Goal: Task Accomplishment & Management: Manage account settings

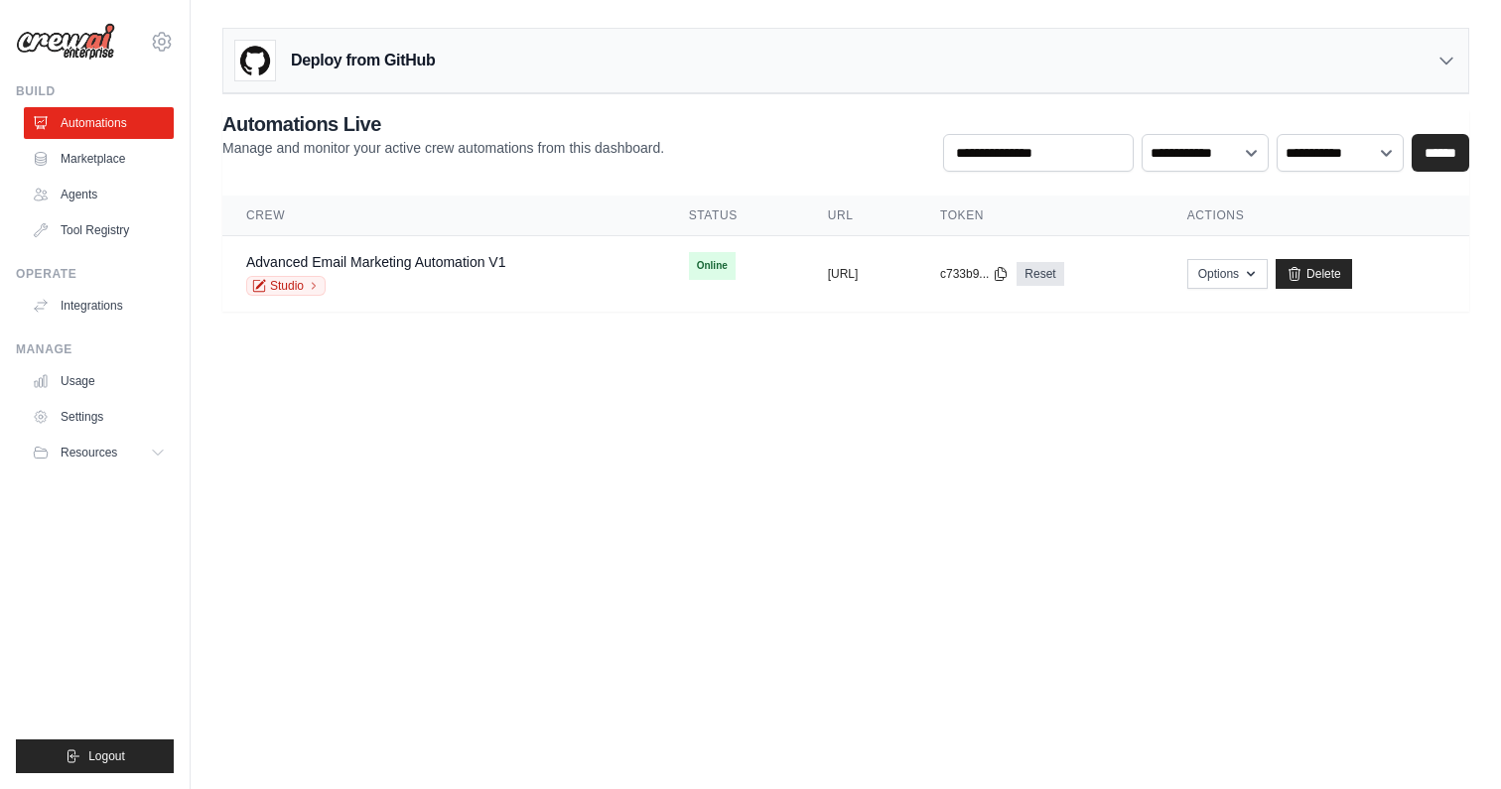
click at [351, 459] on body "gabriel+test123@crewai.com Settings Build Automations Marketplace" at bounding box center [750, 394] width 1501 height 789
drag, startPoint x: 540, startPoint y: 391, endPoint x: 420, endPoint y: 394, distance: 120.1
click at [540, 391] on body "gabriel+test123@crewai.com Settings Build Automations Marketplace" at bounding box center [750, 394] width 1501 height 789
drag, startPoint x: 913, startPoint y: 398, endPoint x: 635, endPoint y: 283, distance: 300.8
click at [913, 398] on body "[PERSON_NAME][EMAIL_ADDRESS][DOMAIN_NAME] Settings Build Automations Marketplace" at bounding box center [750, 394] width 1501 height 789
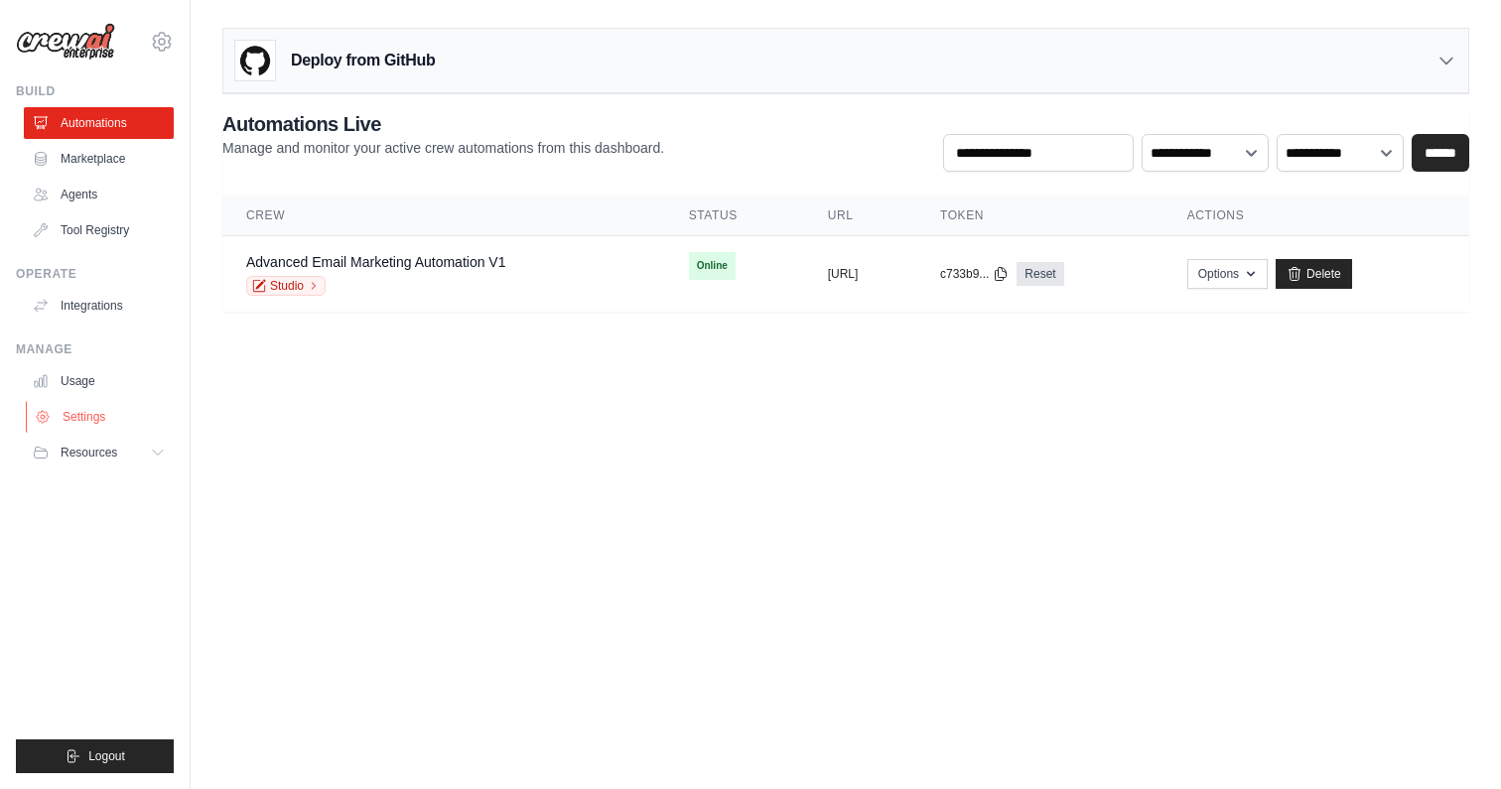
click at [81, 425] on link "Settings" at bounding box center [101, 417] width 150 height 32
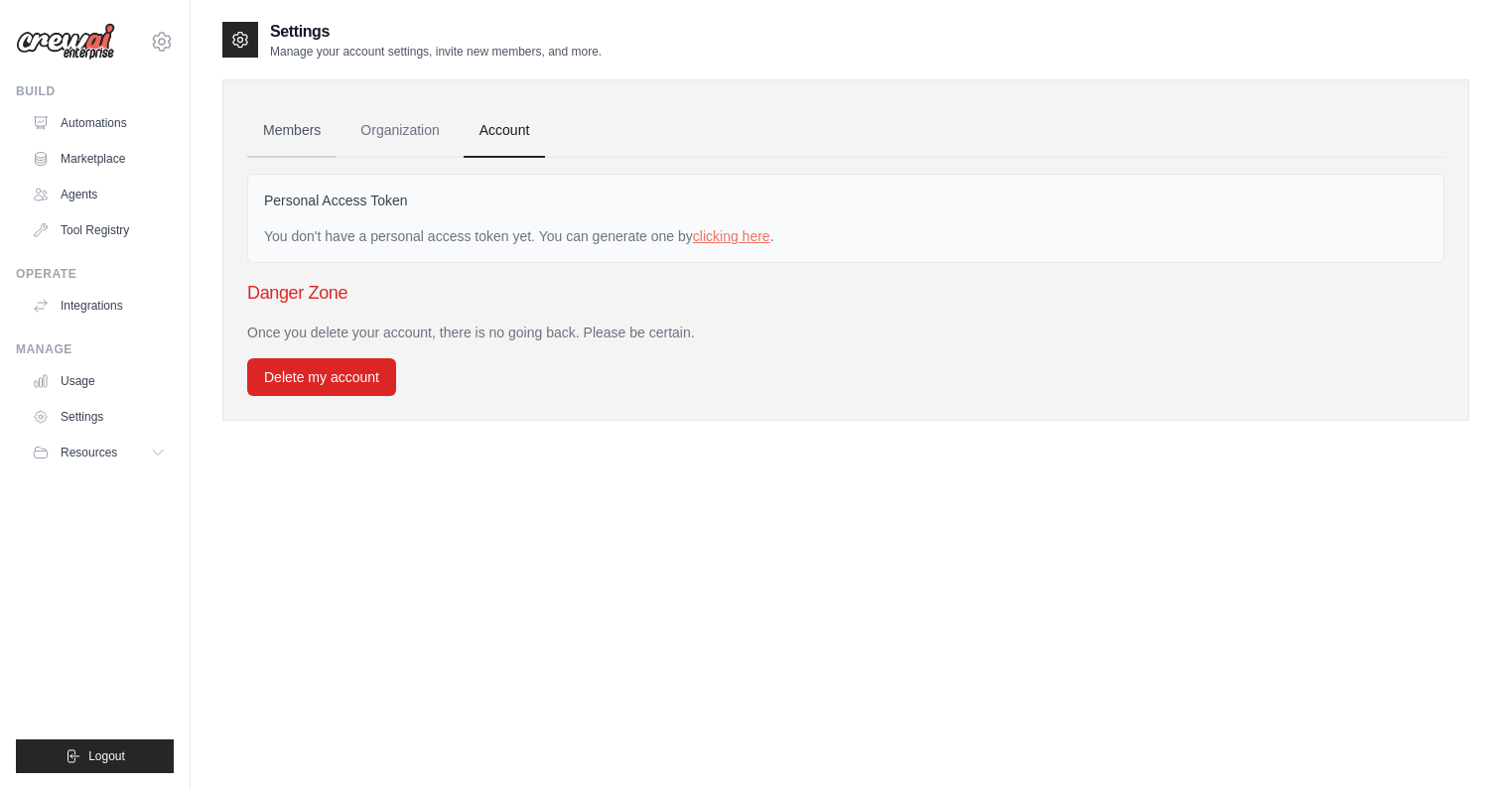
click at [296, 126] on link "Members" at bounding box center [291, 131] width 89 height 54
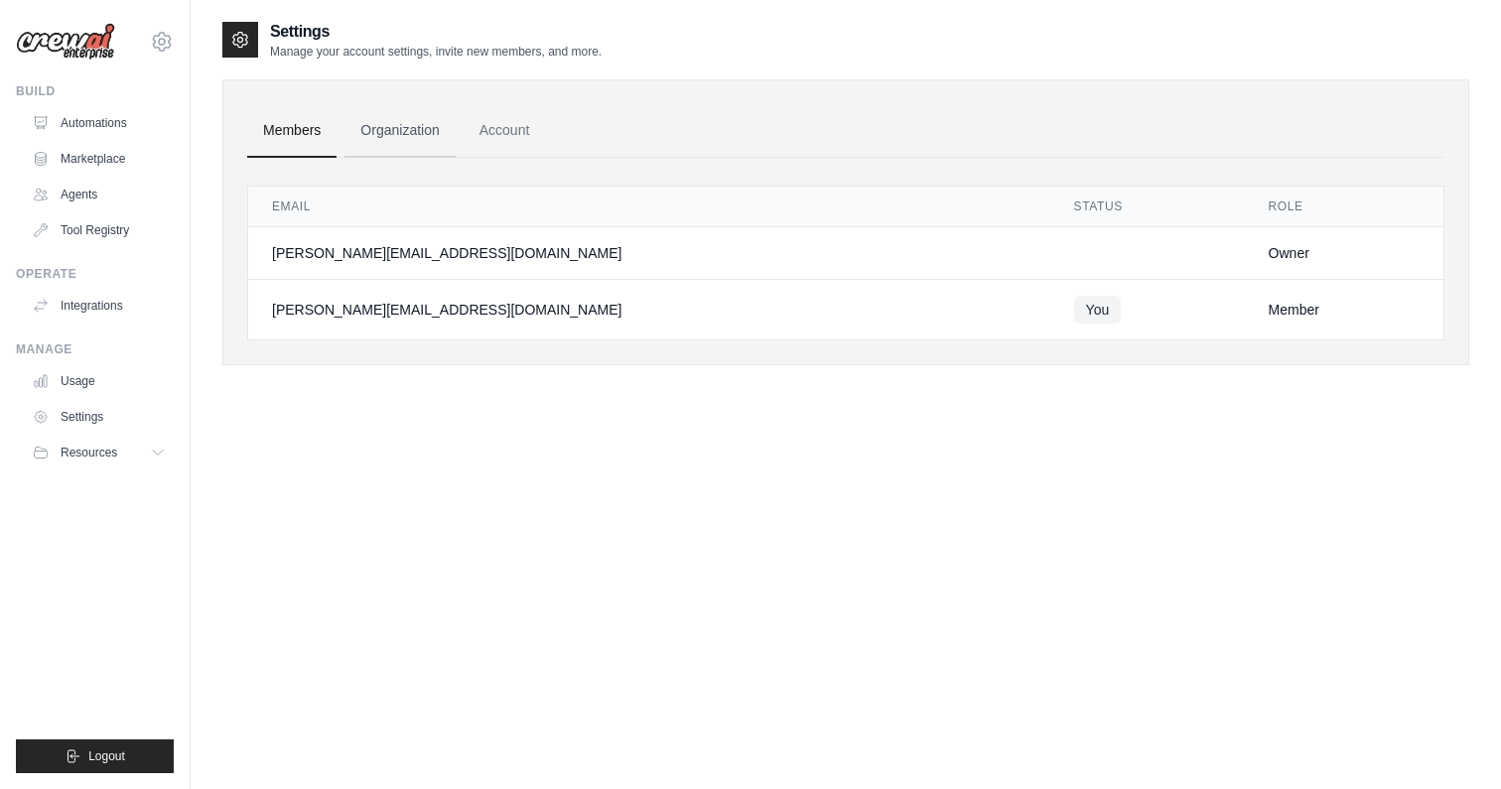
click at [385, 128] on link "Organization" at bounding box center [399, 131] width 110 height 54
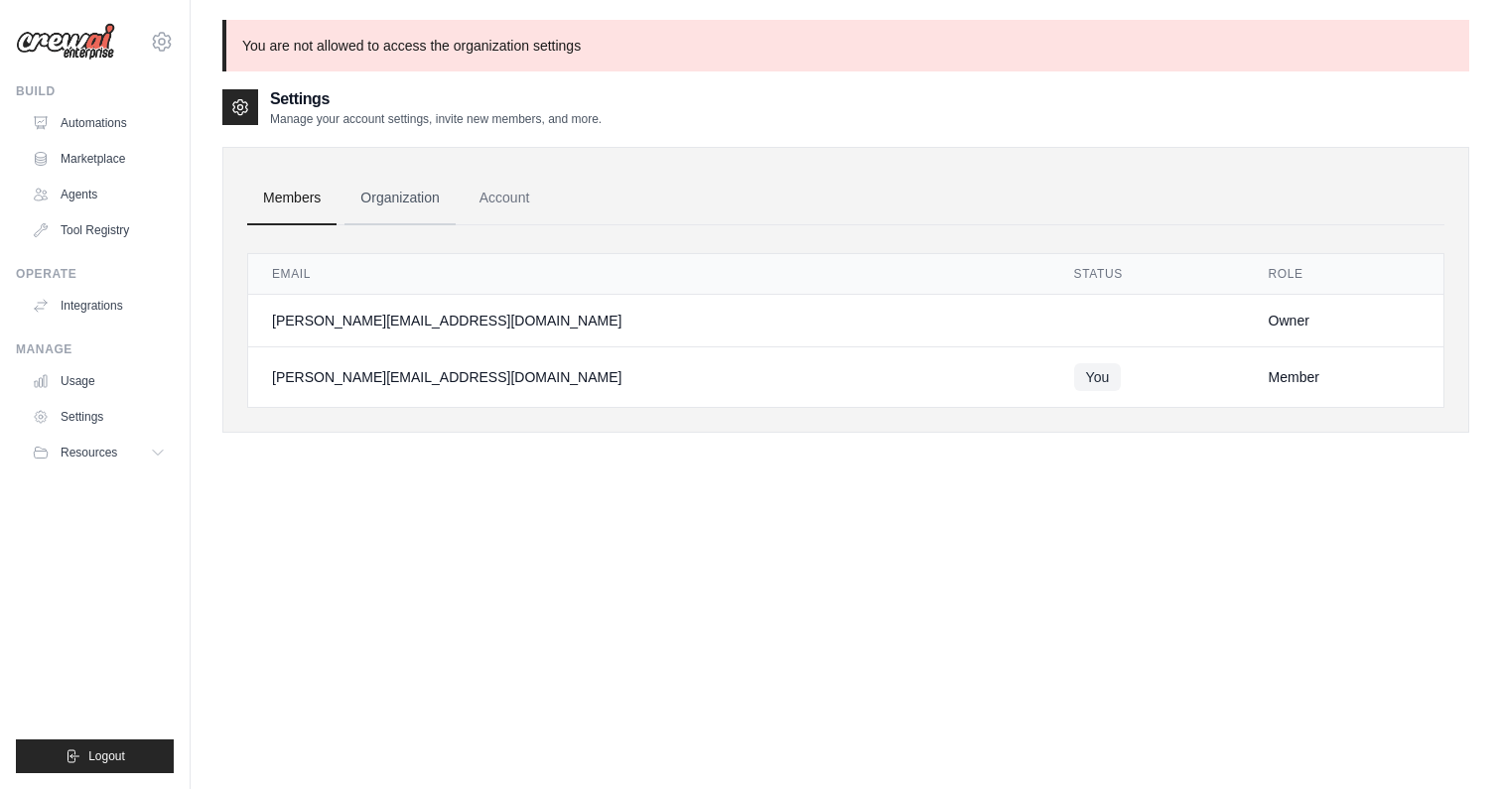
click at [356, 174] on link "Organization" at bounding box center [399, 199] width 110 height 54
click at [376, 191] on link "Organization" at bounding box center [399, 199] width 110 height 54
click at [412, 213] on link "Organization" at bounding box center [399, 199] width 110 height 54
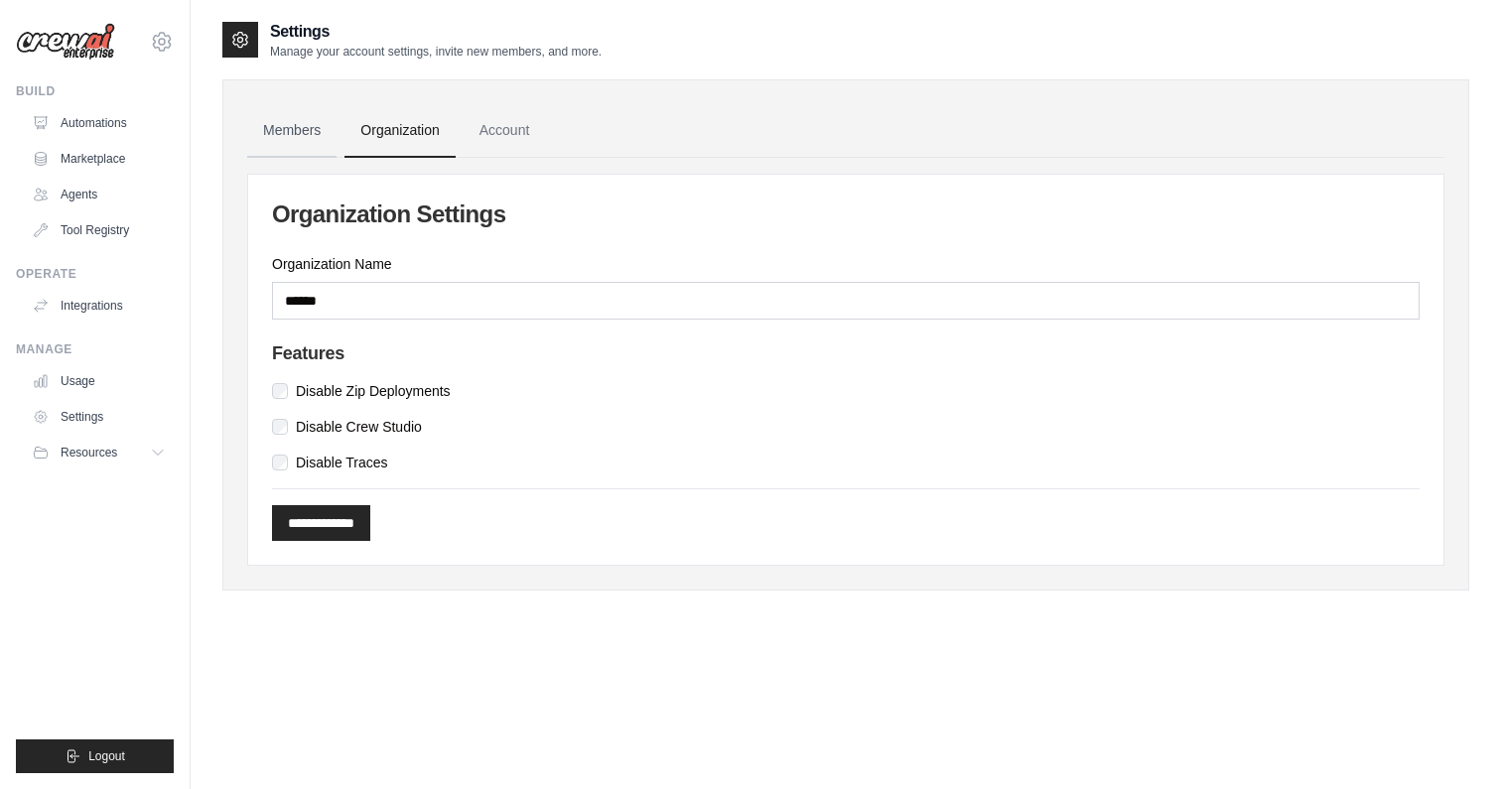
click at [321, 124] on link "Members" at bounding box center [291, 131] width 89 height 54
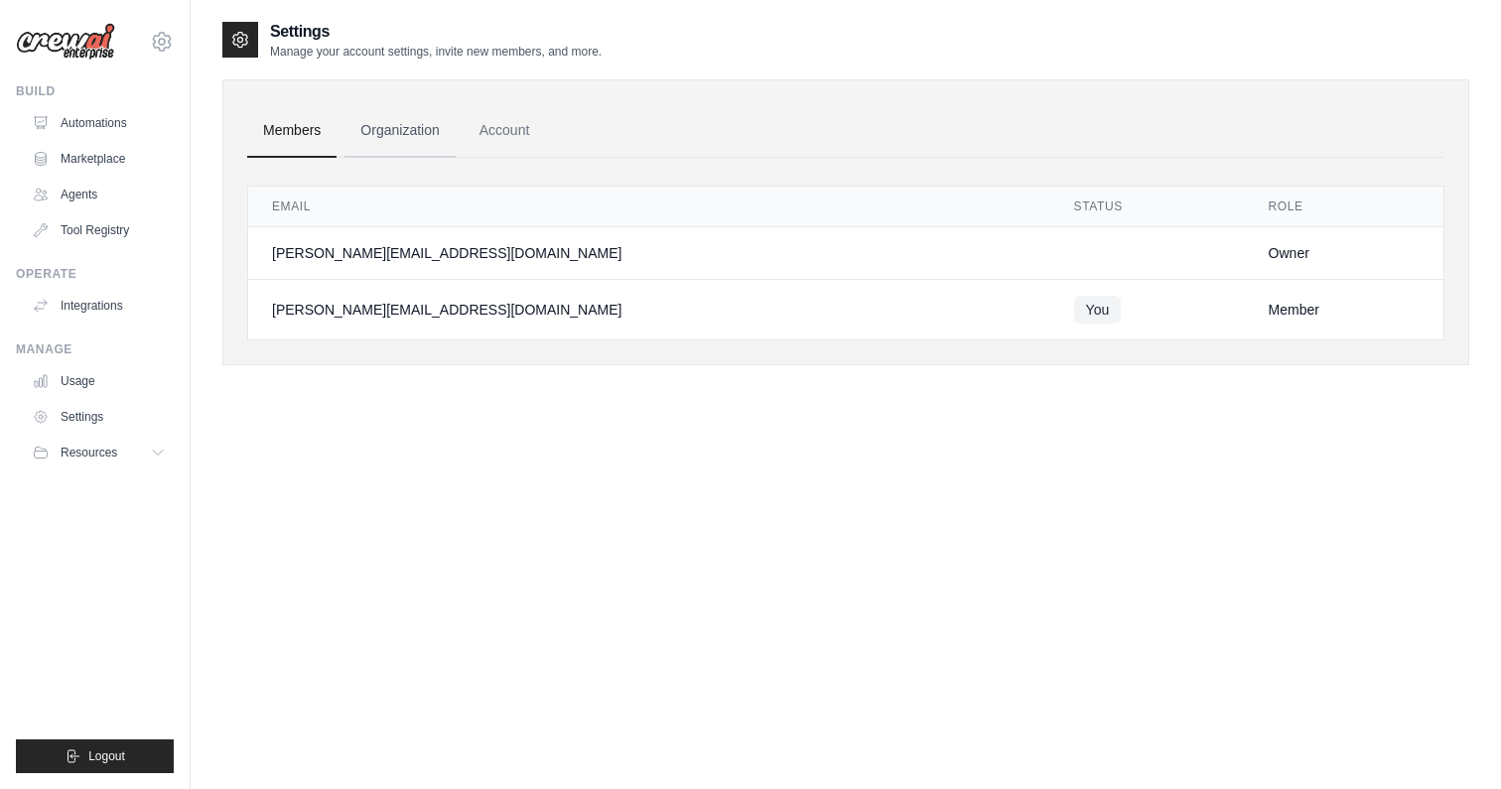
click at [387, 133] on link "Organization" at bounding box center [399, 131] width 110 height 54
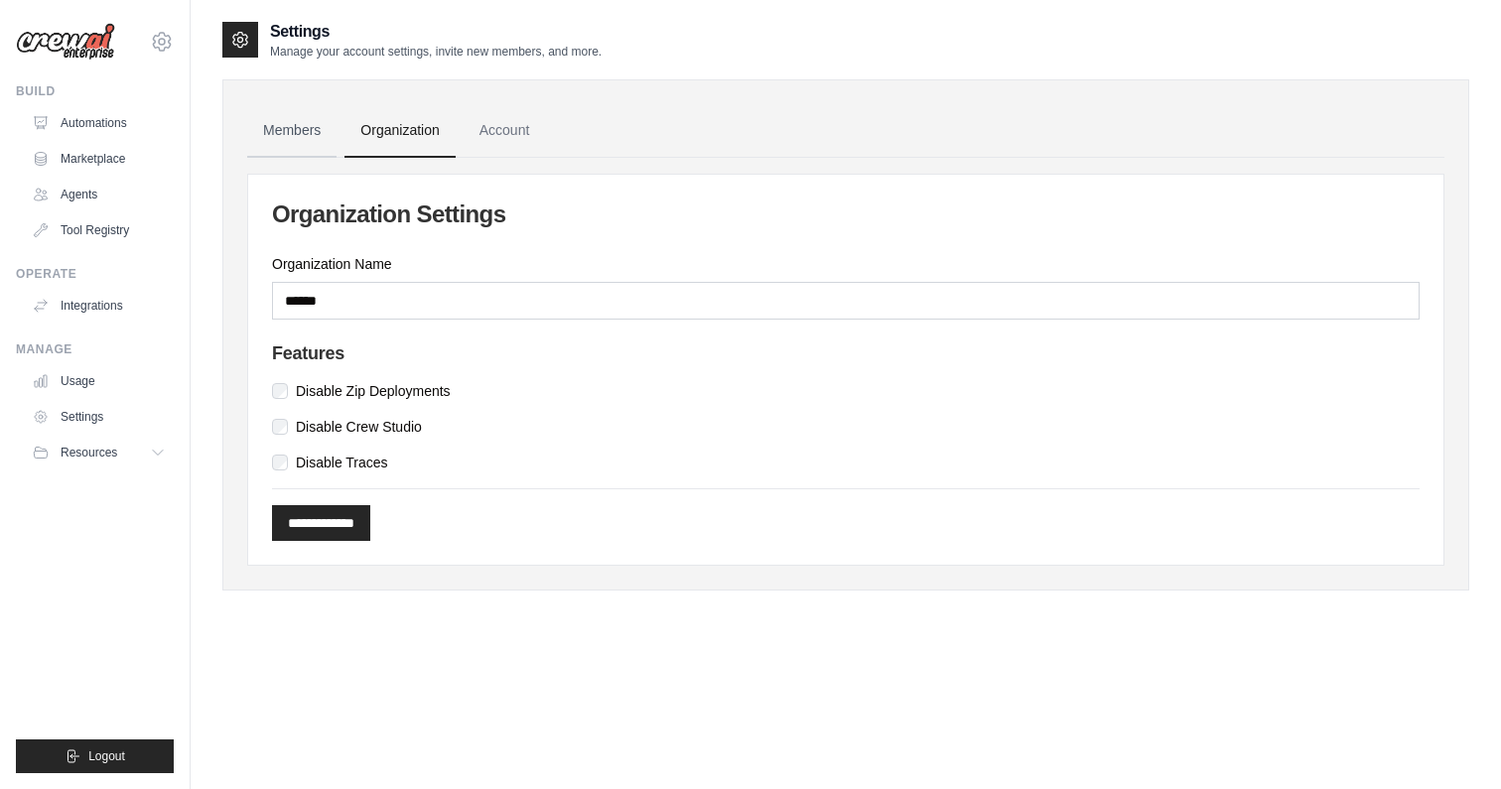
click at [288, 134] on link "Members" at bounding box center [291, 131] width 89 height 54
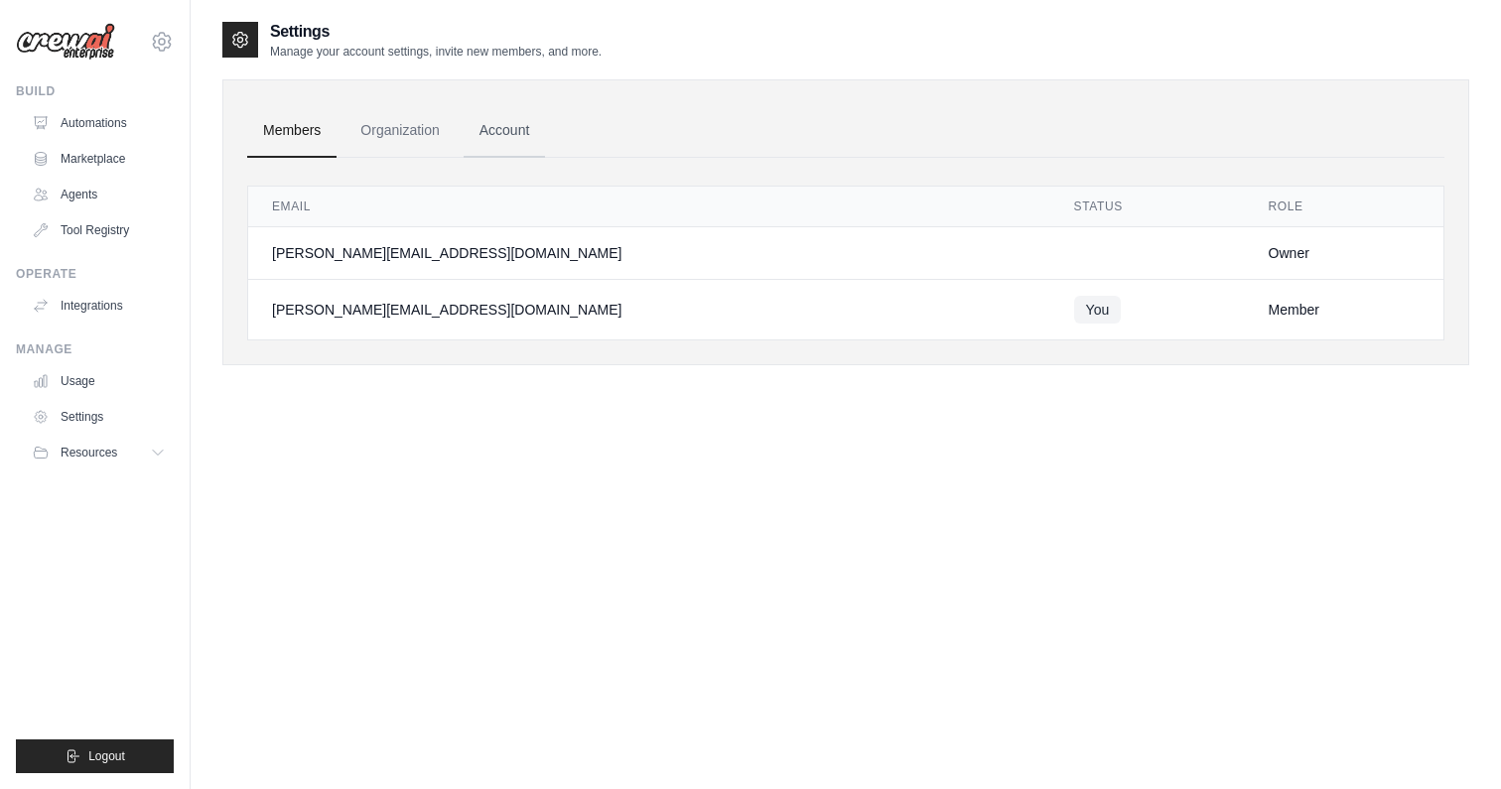
click at [486, 123] on link "Account" at bounding box center [505, 131] width 82 height 54
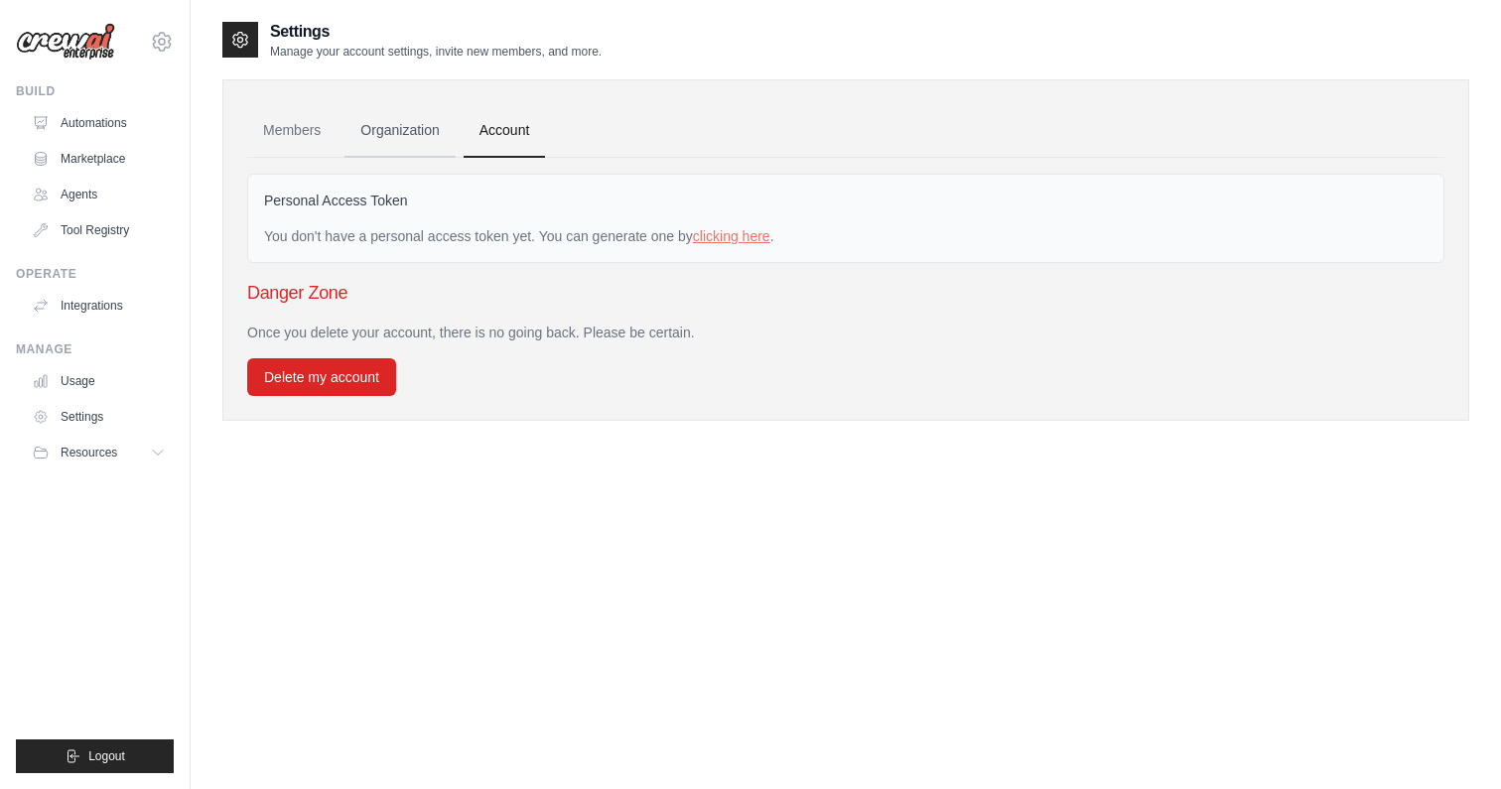
click at [407, 121] on link "Organization" at bounding box center [399, 131] width 110 height 54
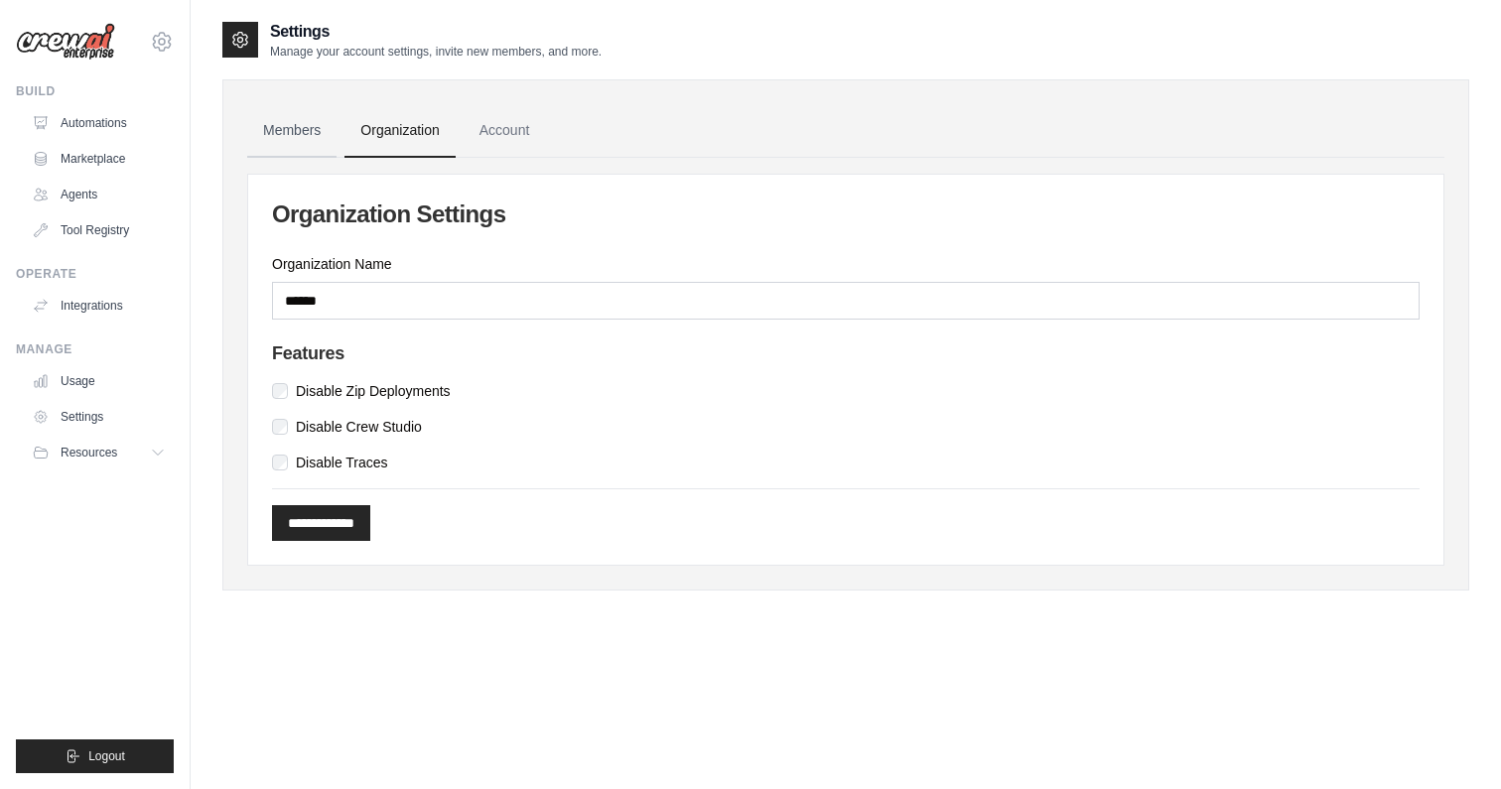
click at [301, 130] on link "Members" at bounding box center [291, 131] width 89 height 54
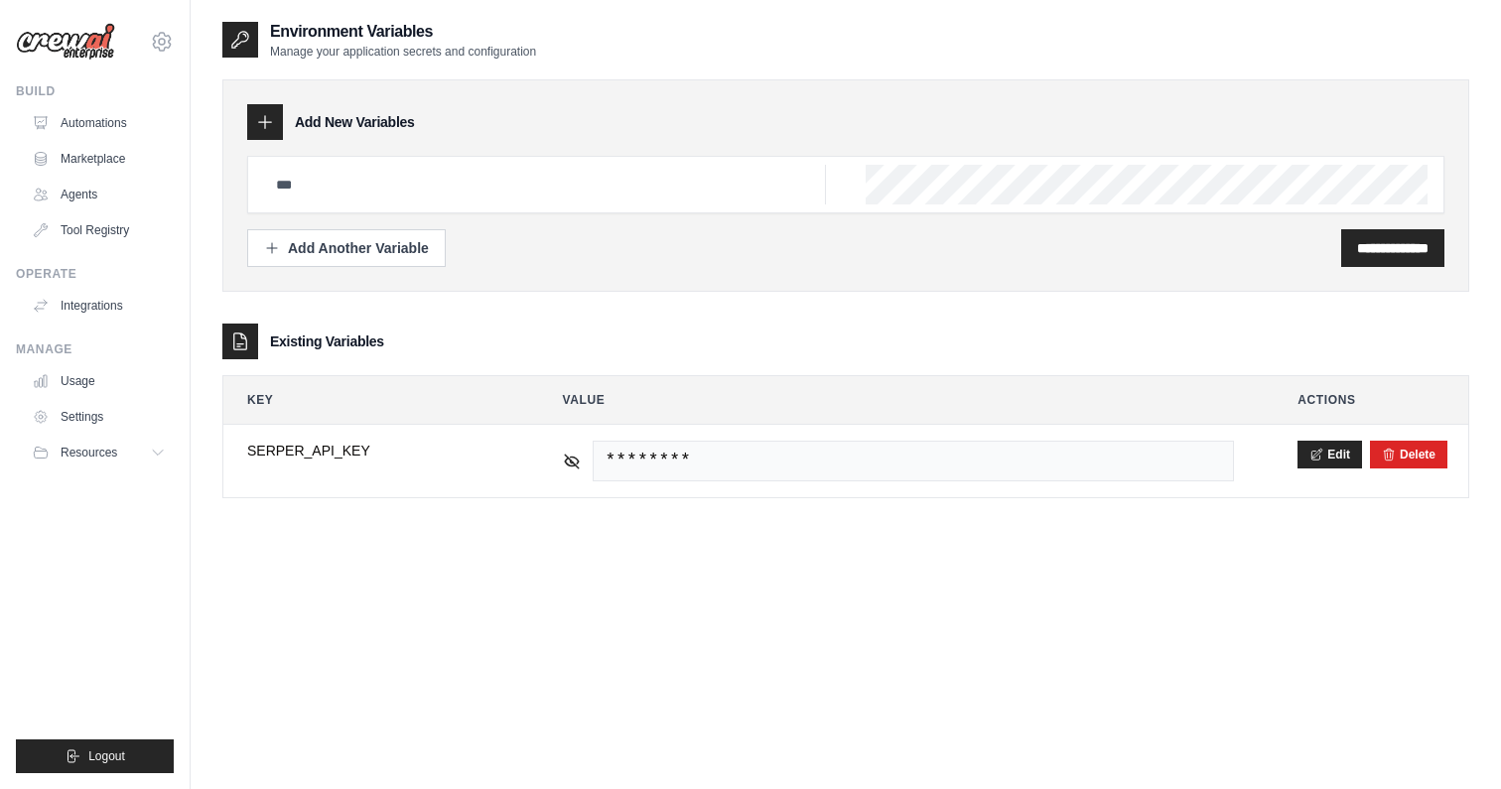
click at [525, 619] on div "**********" at bounding box center [845, 414] width 1247 height 789
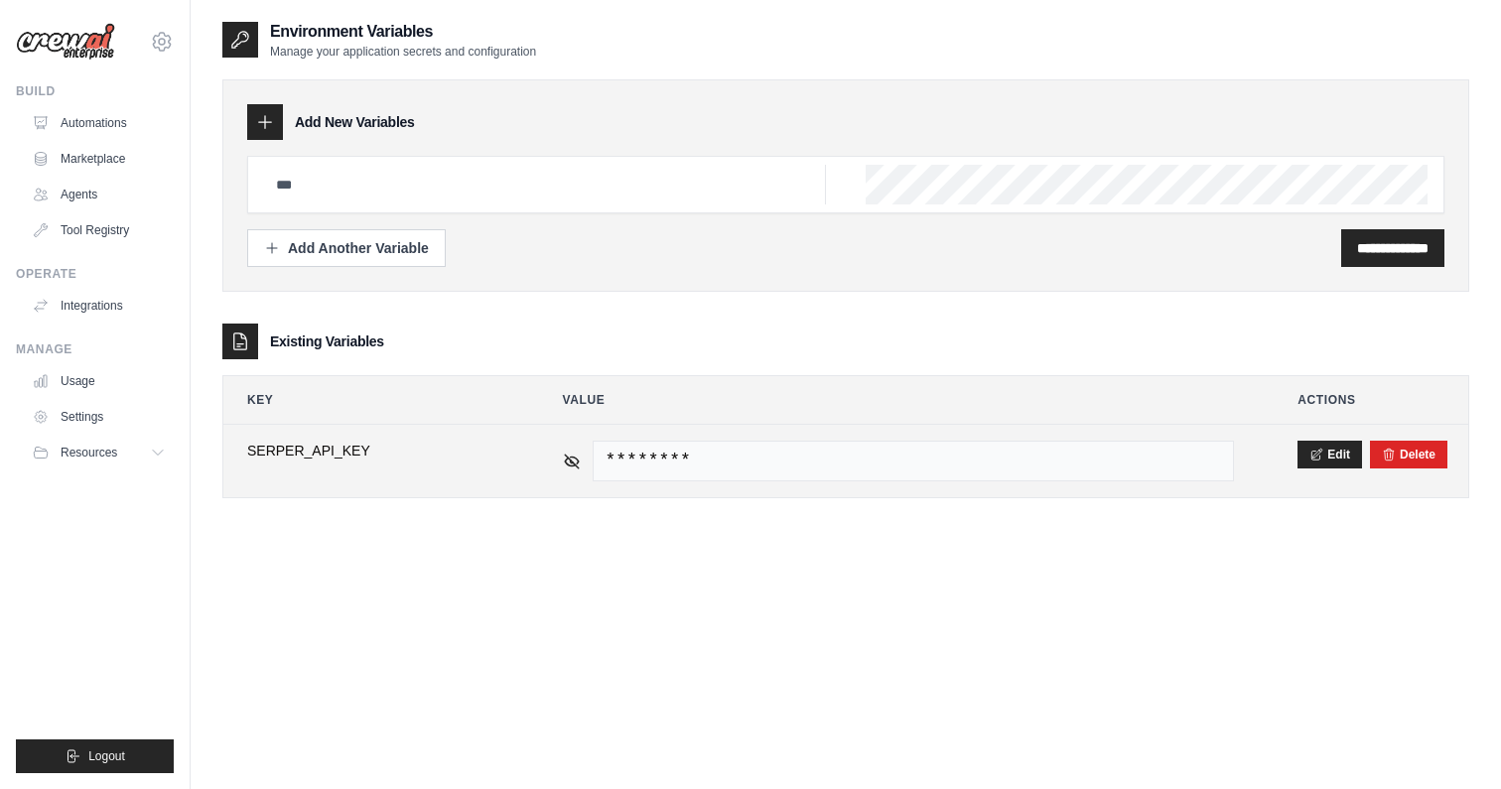
click at [581, 466] on div "********" at bounding box center [899, 461] width 672 height 41
click at [579, 465] on div "********" at bounding box center [899, 461] width 672 height 41
click at [575, 464] on icon at bounding box center [572, 461] width 14 height 14
click at [575, 464] on icon at bounding box center [572, 460] width 14 height 9
